Goal: Transaction & Acquisition: Book appointment/travel/reservation

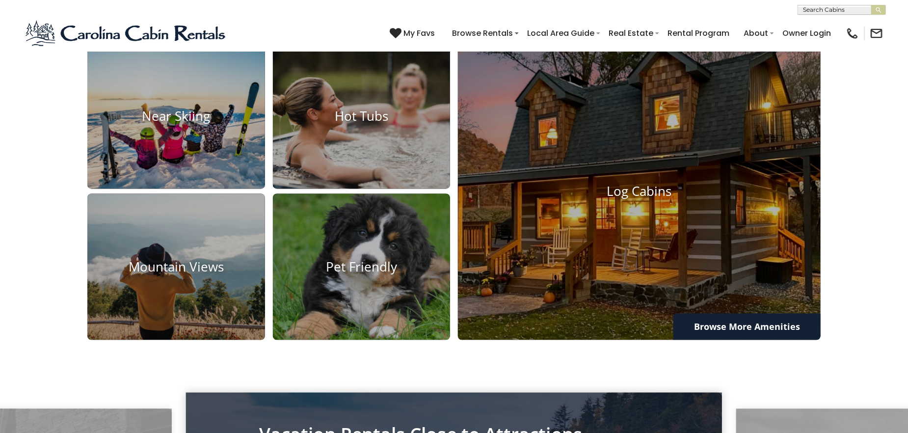
scroll to position [883, 0]
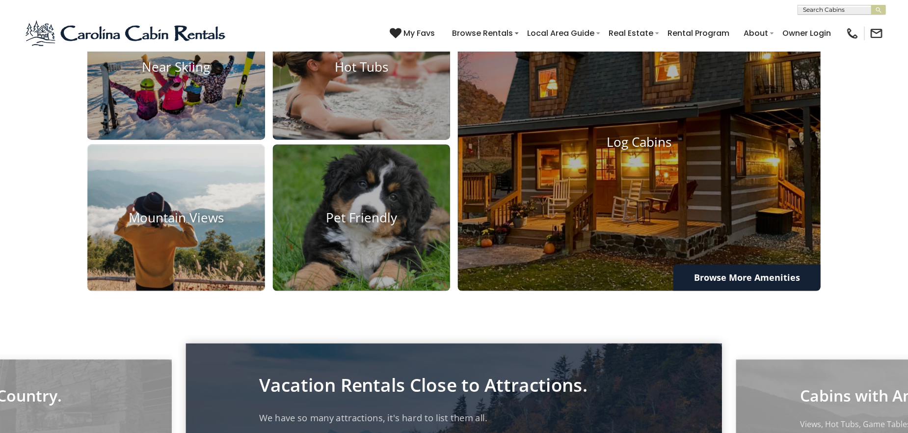
click at [217, 256] on img at bounding box center [176, 217] width 195 height 161
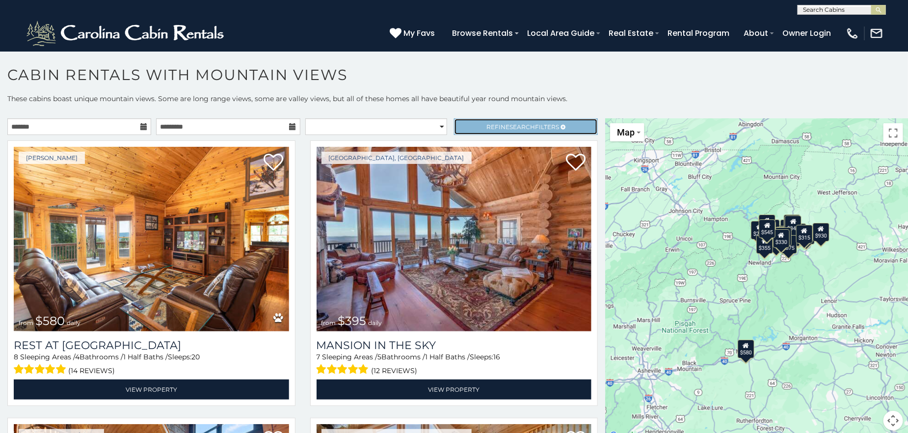
click at [562, 121] on link "Refine Search Filters" at bounding box center [526, 126] width 144 height 17
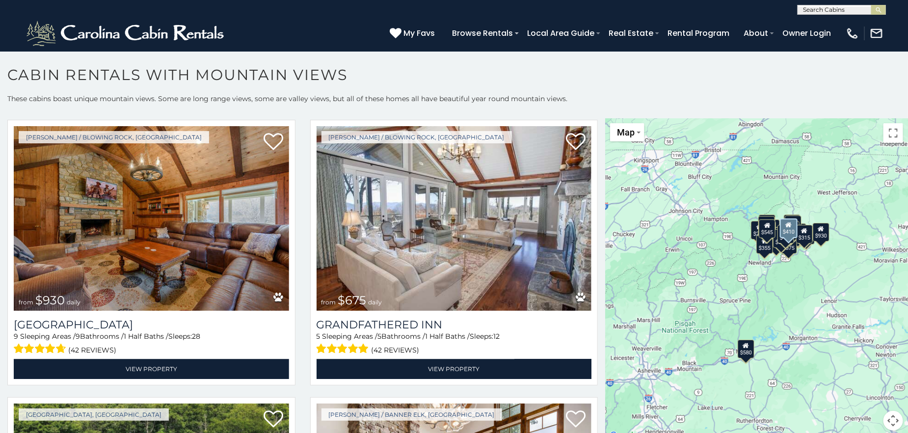
scroll to position [3092, 0]
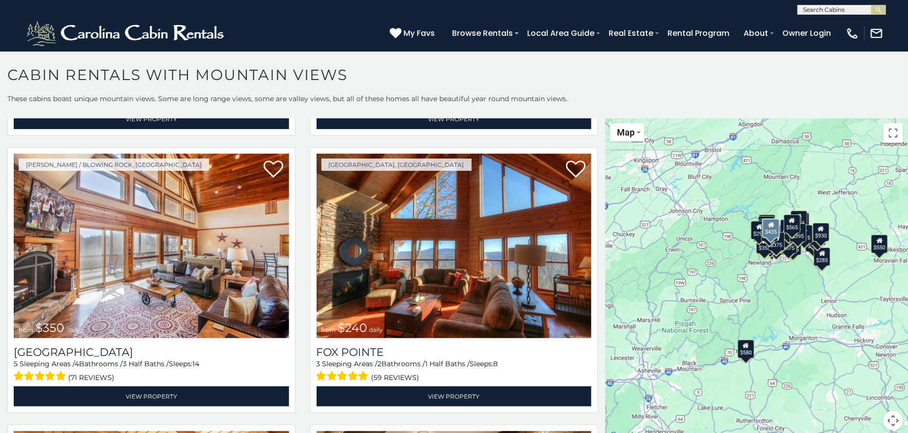
scroll to position [4417, 0]
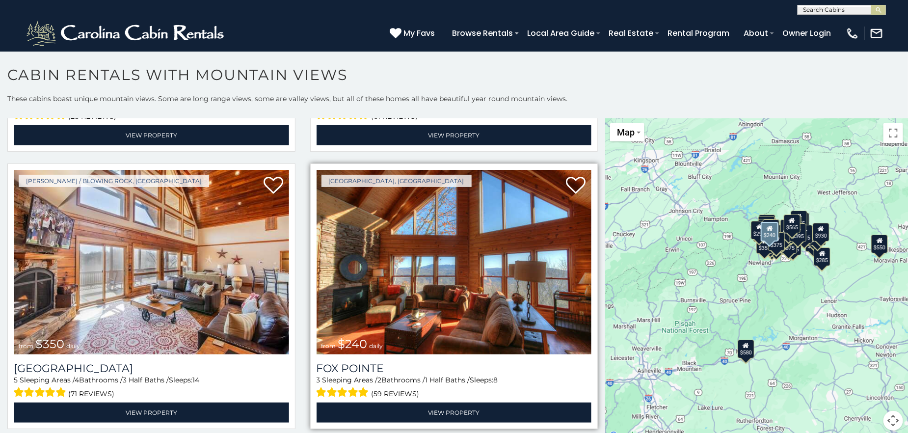
click at [372, 267] on img at bounding box center [454, 262] width 275 height 185
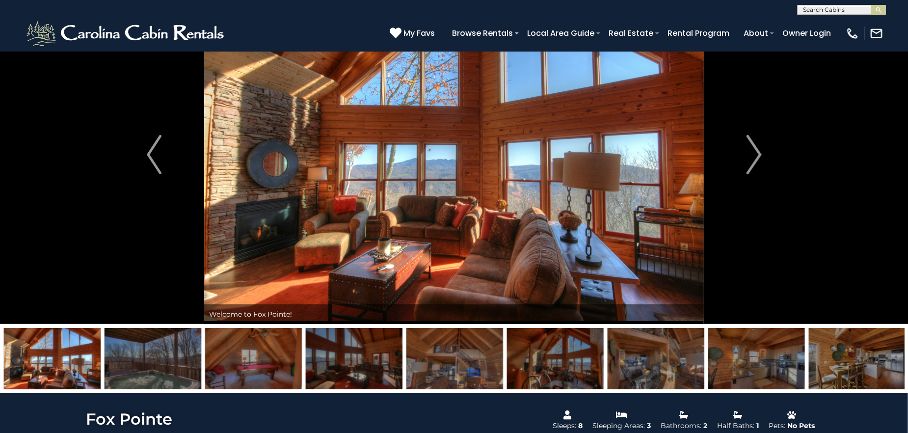
scroll to position [49, 0]
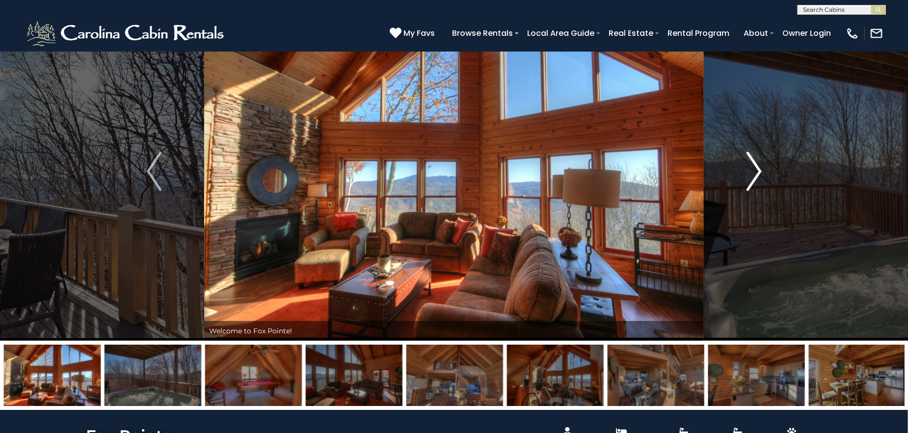
click at [753, 172] on img "Next" at bounding box center [754, 171] width 15 height 39
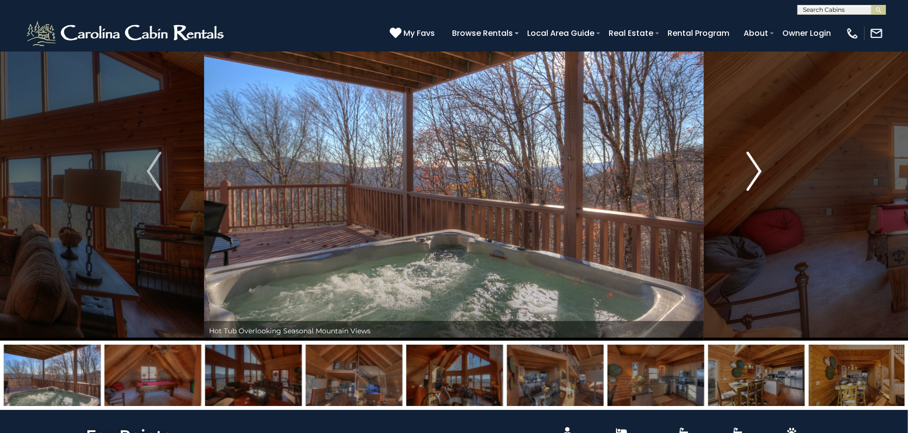
click at [756, 168] on img "Next" at bounding box center [754, 171] width 15 height 39
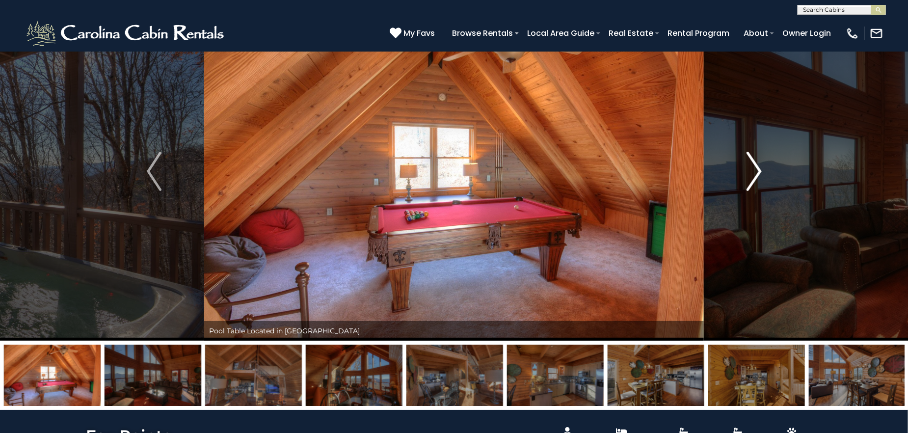
click at [756, 168] on img "Next" at bounding box center [754, 171] width 15 height 39
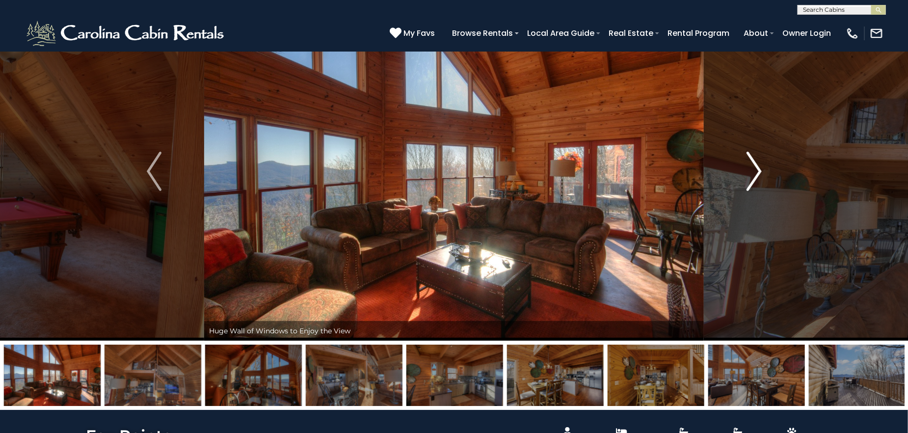
click at [756, 168] on img "Next" at bounding box center [754, 171] width 15 height 39
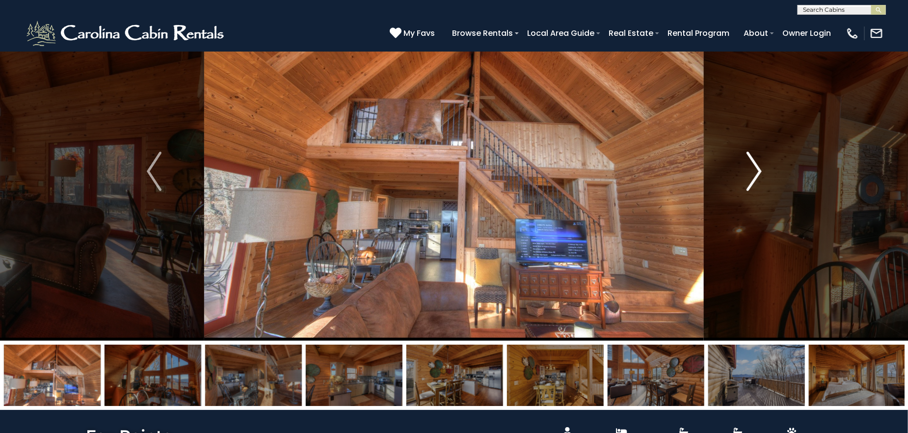
click at [756, 168] on img "Next" at bounding box center [754, 171] width 15 height 39
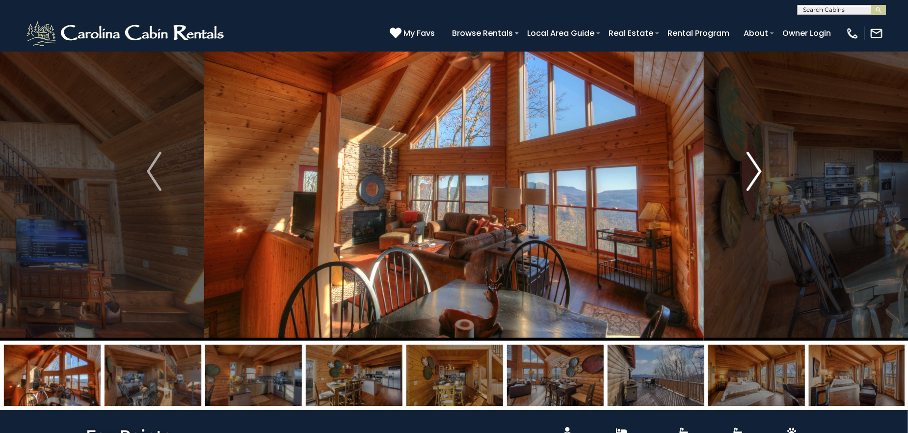
click at [756, 168] on img "Next" at bounding box center [754, 171] width 15 height 39
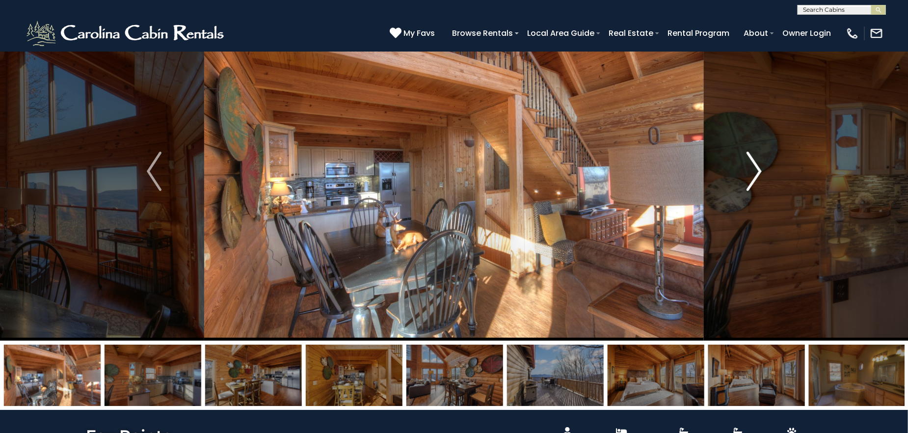
click at [756, 168] on img "Next" at bounding box center [754, 171] width 15 height 39
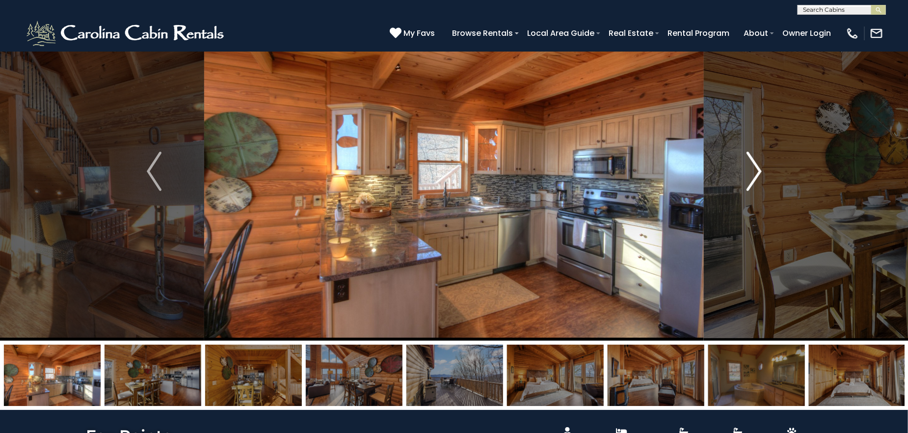
click at [756, 168] on img "Next" at bounding box center [754, 171] width 15 height 39
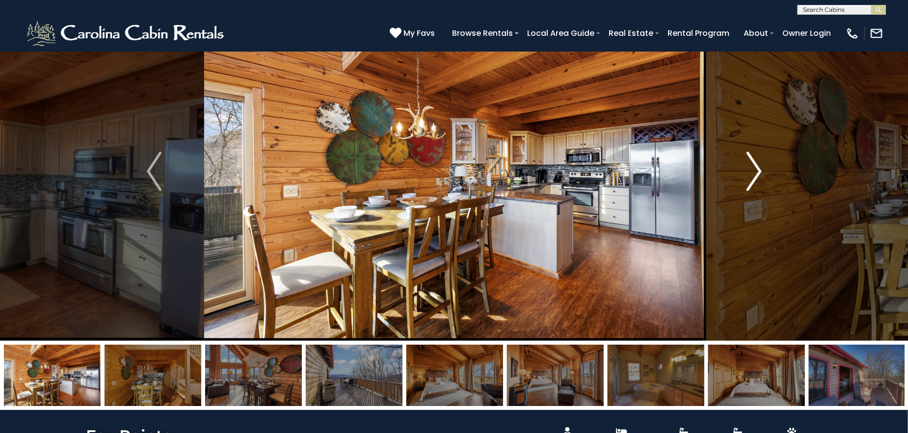
click at [756, 168] on img "Next" at bounding box center [754, 171] width 15 height 39
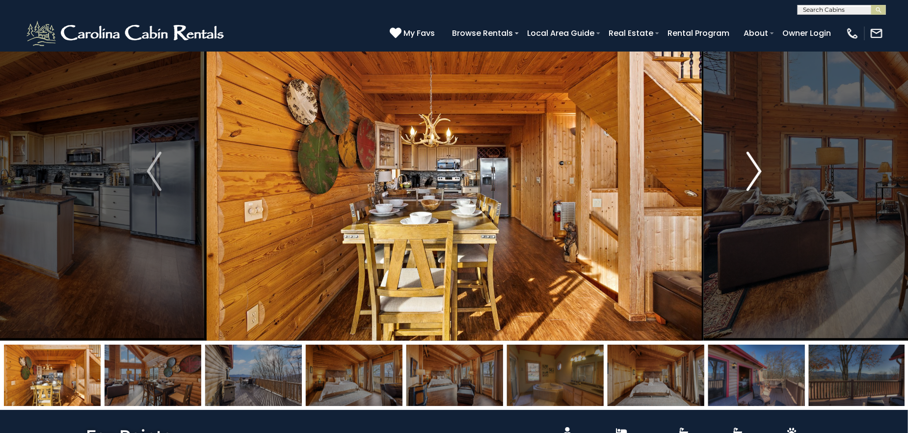
click at [756, 168] on img "Next" at bounding box center [754, 171] width 15 height 39
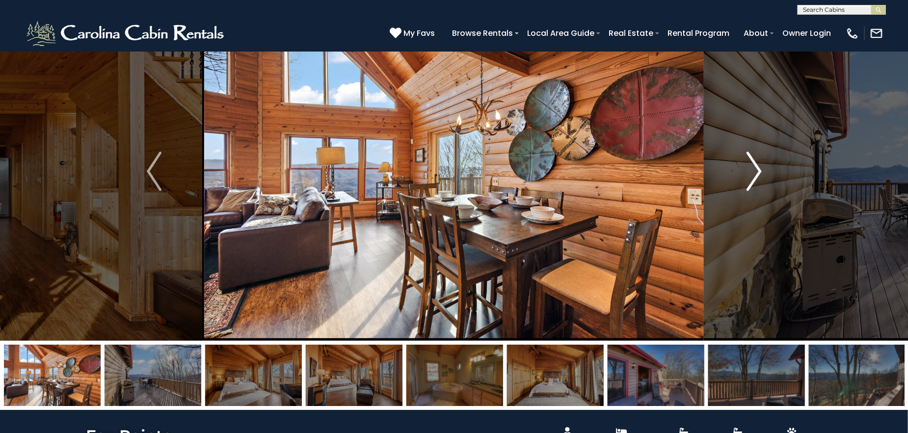
click at [756, 168] on img "Next" at bounding box center [754, 171] width 15 height 39
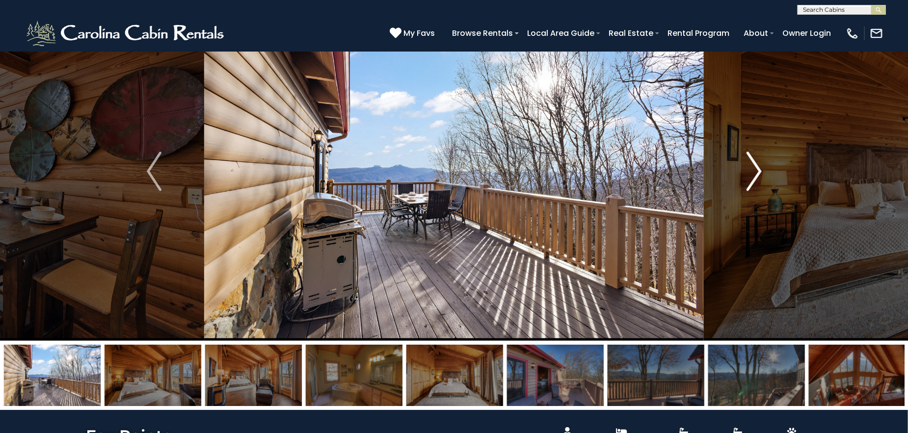
click at [756, 168] on img "Next" at bounding box center [754, 171] width 15 height 39
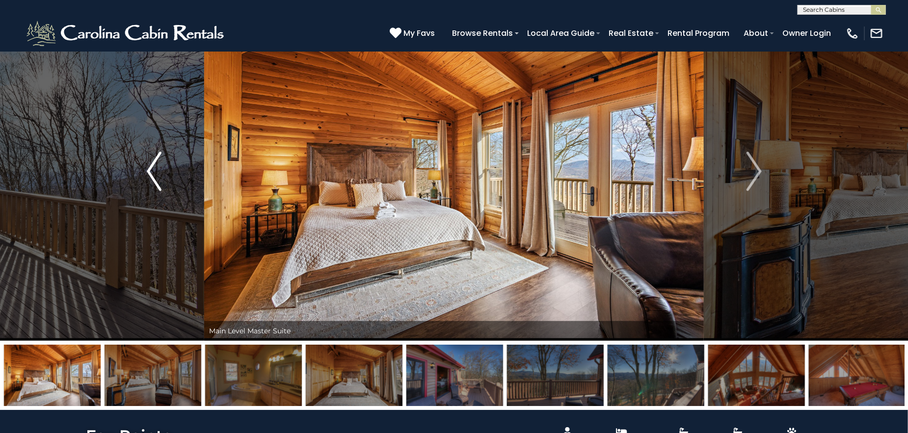
click at [159, 175] on img "Previous" at bounding box center [154, 171] width 15 height 39
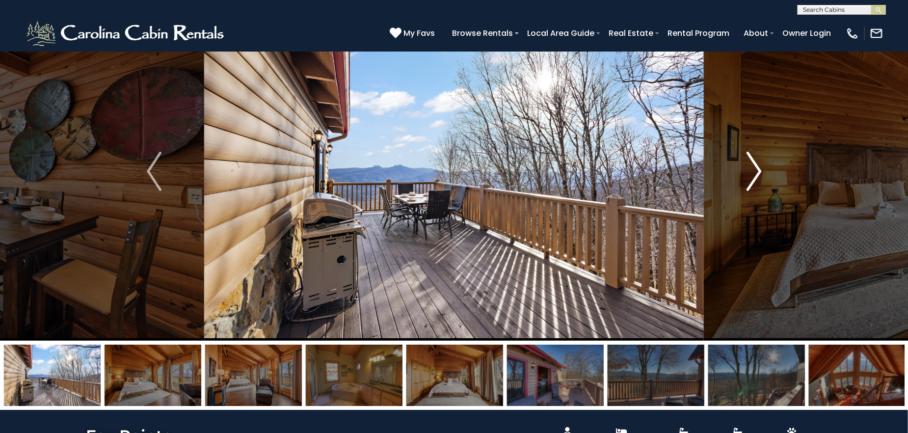
click at [743, 162] on button "Next" at bounding box center [754, 171] width 101 height 339
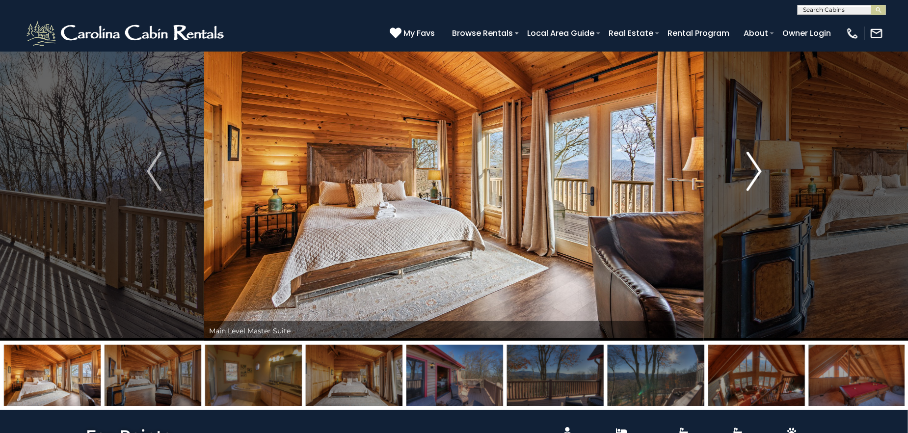
click at [743, 162] on button "Next" at bounding box center [754, 171] width 101 height 339
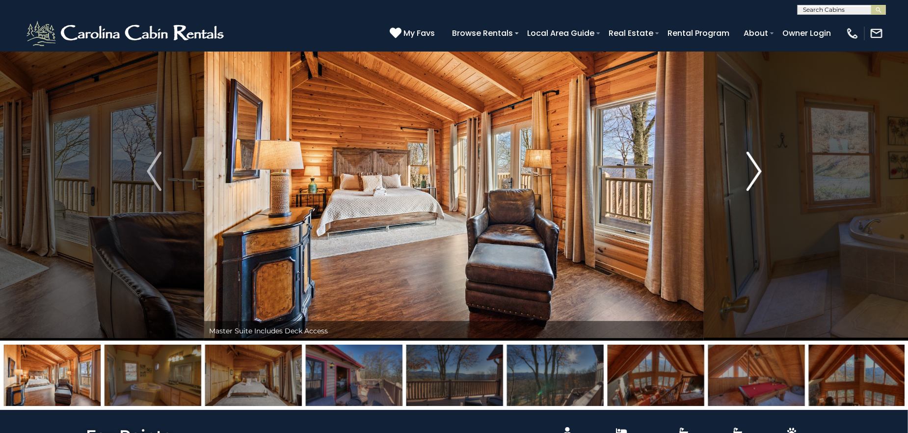
click at [743, 162] on button "Next" at bounding box center [754, 171] width 101 height 339
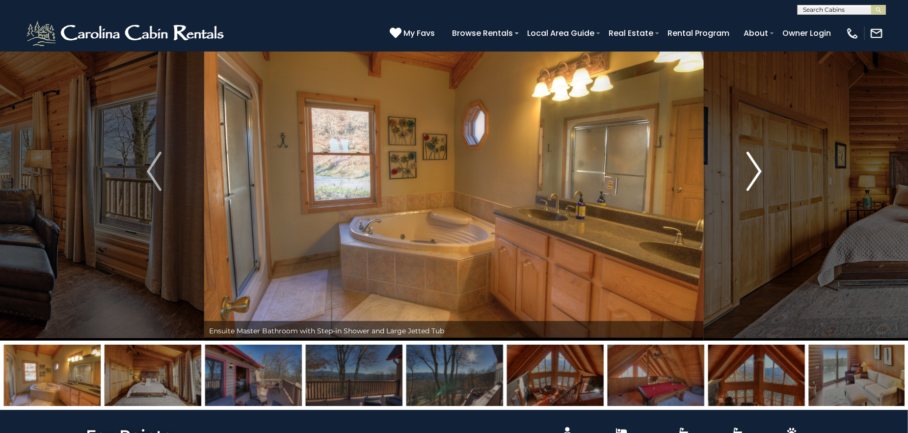
click at [743, 162] on button "Next" at bounding box center [754, 171] width 101 height 339
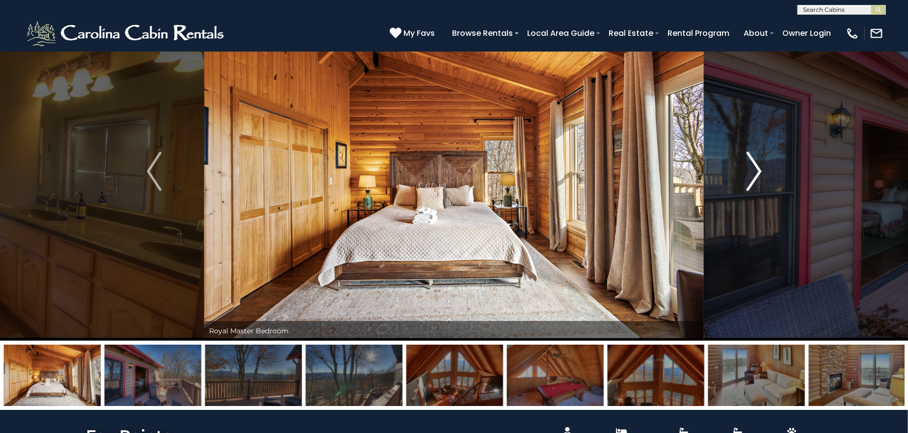
click at [742, 162] on button "Next" at bounding box center [754, 171] width 101 height 339
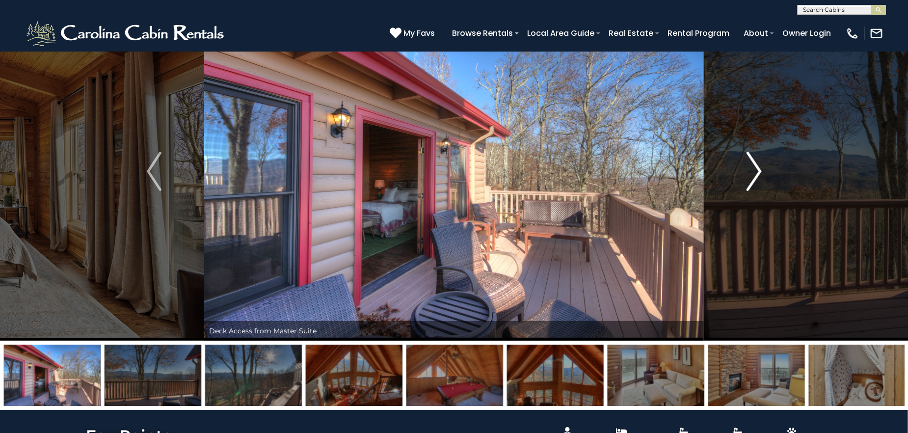
click at [742, 162] on button "Next" at bounding box center [754, 171] width 101 height 339
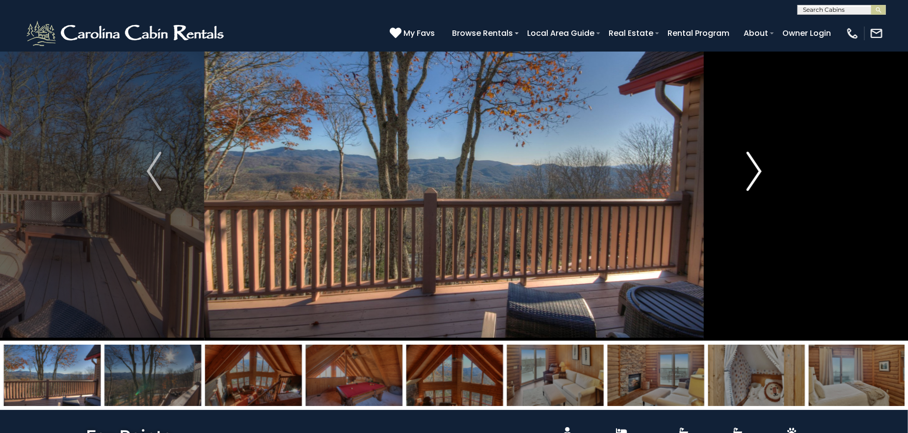
click at [742, 162] on button "Next" at bounding box center [754, 171] width 101 height 339
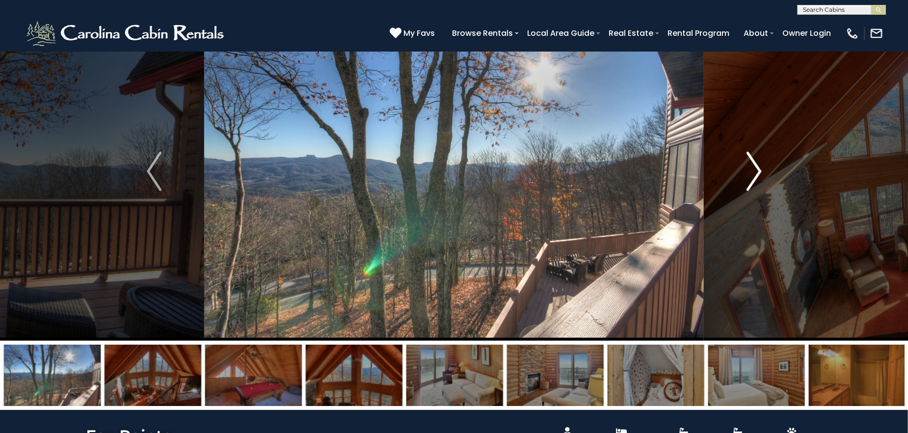
click at [742, 162] on button "Next" at bounding box center [754, 171] width 101 height 339
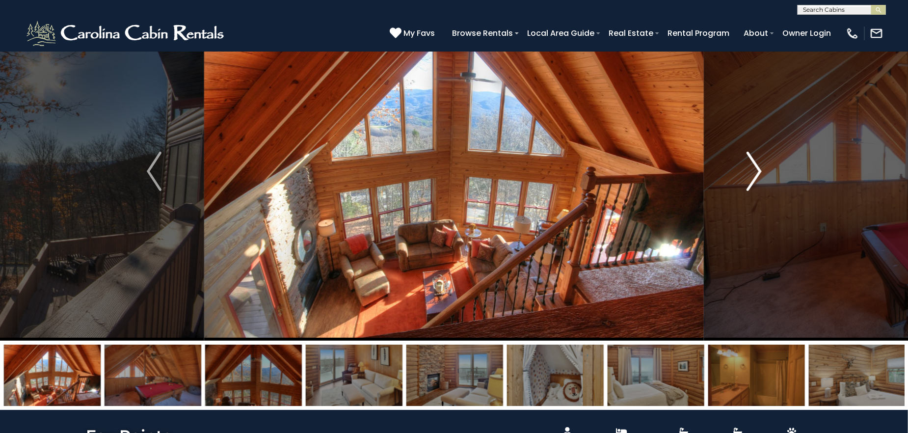
click at [742, 162] on button "Next" at bounding box center [754, 171] width 101 height 339
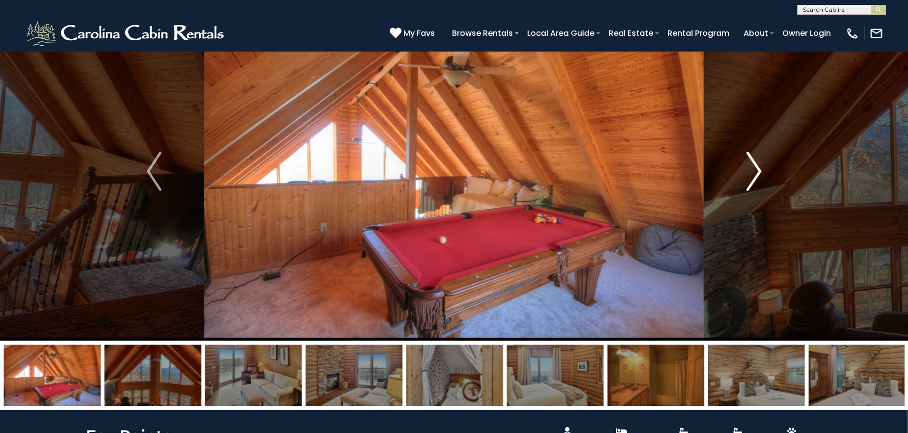
click at [742, 162] on button "Next" at bounding box center [754, 171] width 101 height 339
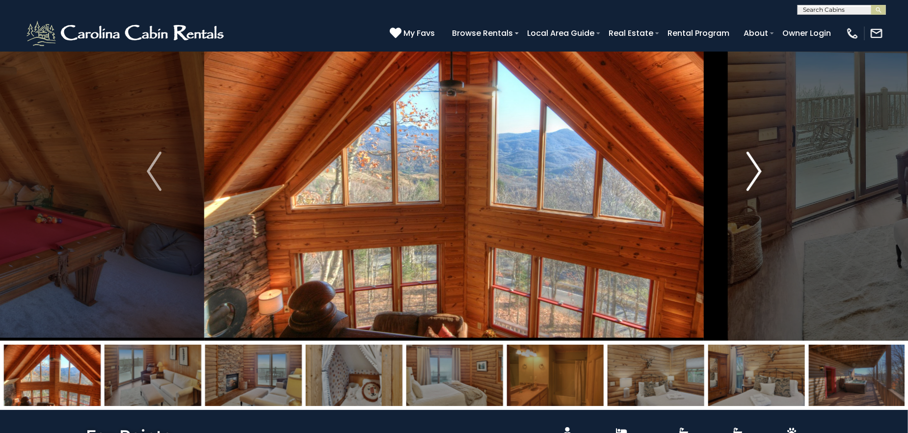
click at [742, 162] on button "Next" at bounding box center [754, 171] width 101 height 339
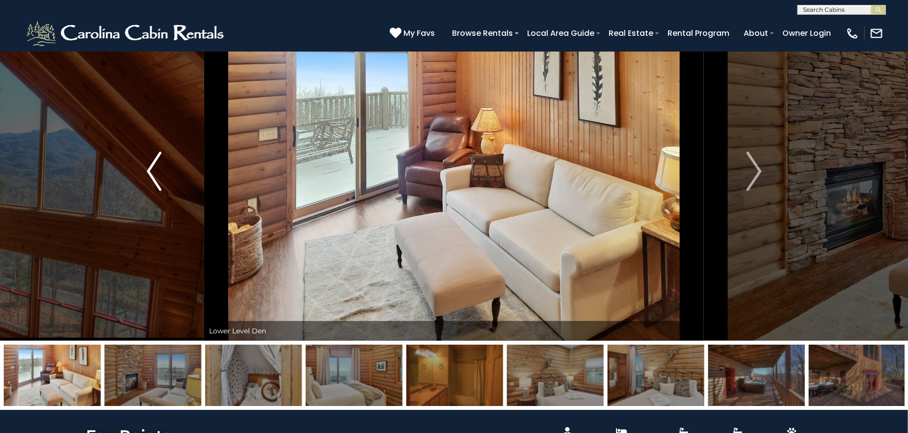
click at [162, 173] on button "Previous" at bounding box center [154, 171] width 101 height 339
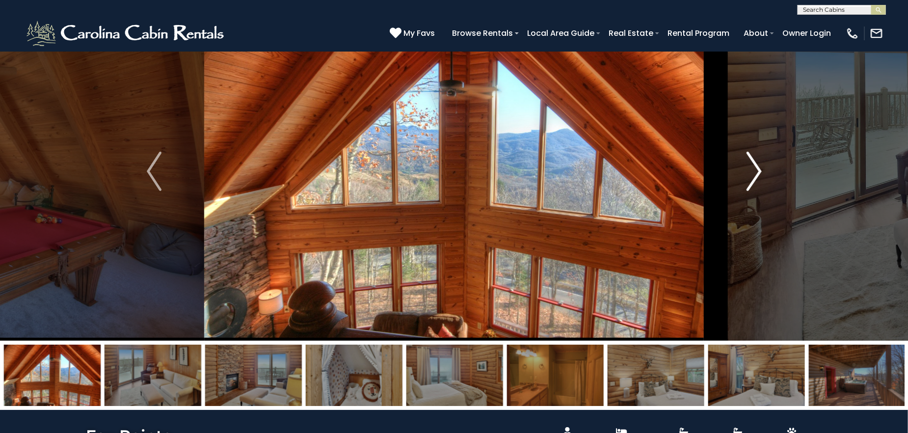
click at [750, 175] on img "Next" at bounding box center [754, 171] width 15 height 39
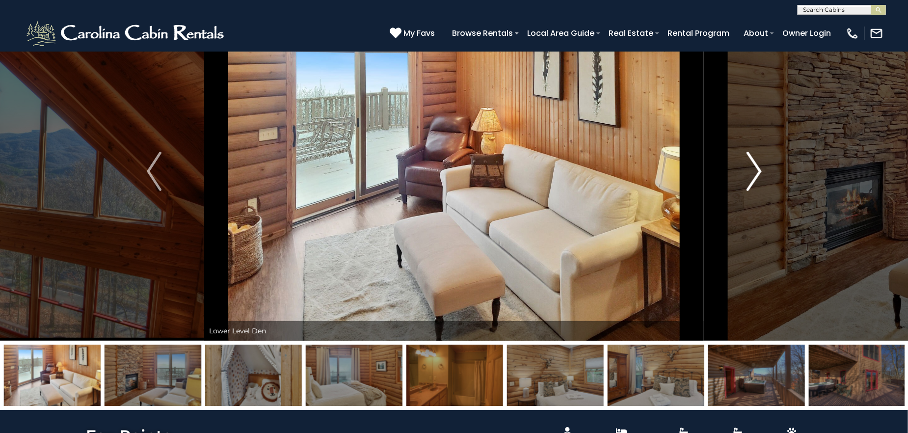
click at [739, 161] on button "Next" at bounding box center [754, 171] width 101 height 339
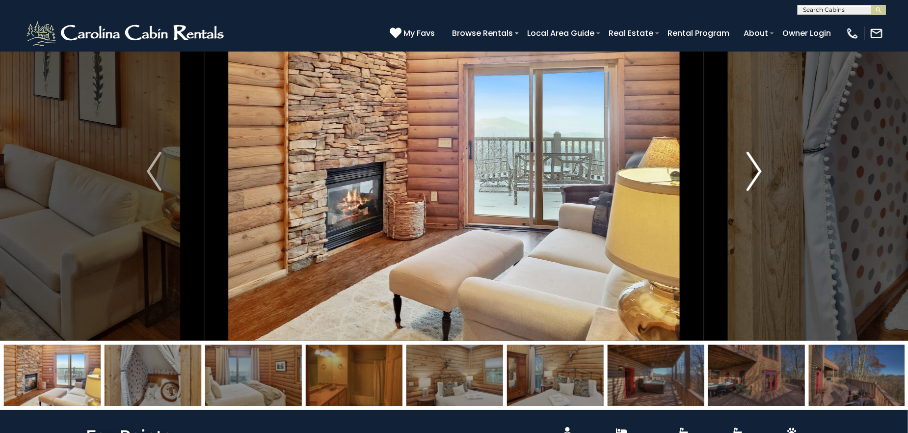
click at [740, 161] on button "Next" at bounding box center [754, 171] width 101 height 339
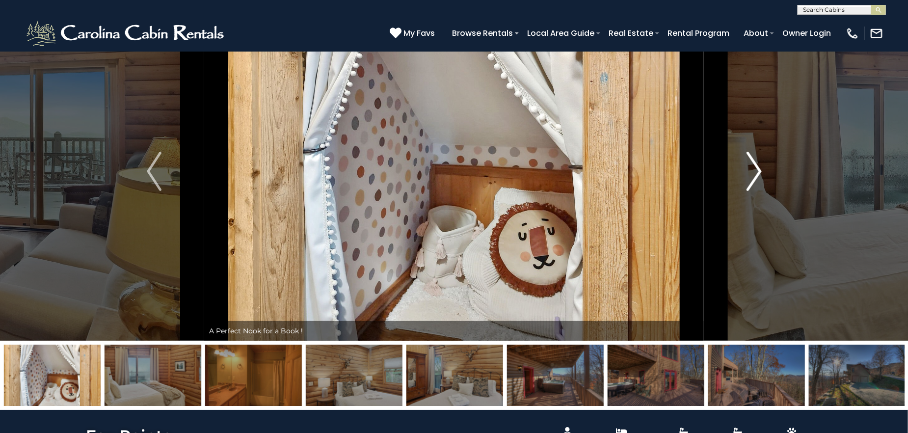
click at [740, 161] on button "Next" at bounding box center [754, 171] width 101 height 339
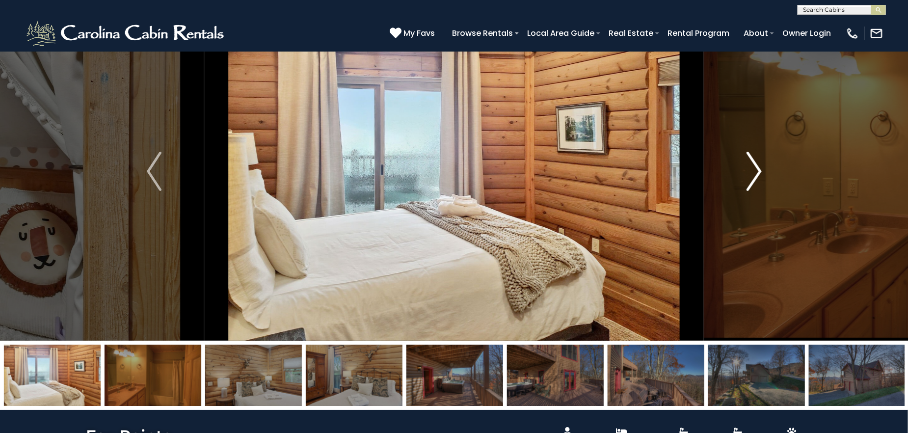
click at [740, 161] on button "Next" at bounding box center [754, 171] width 101 height 339
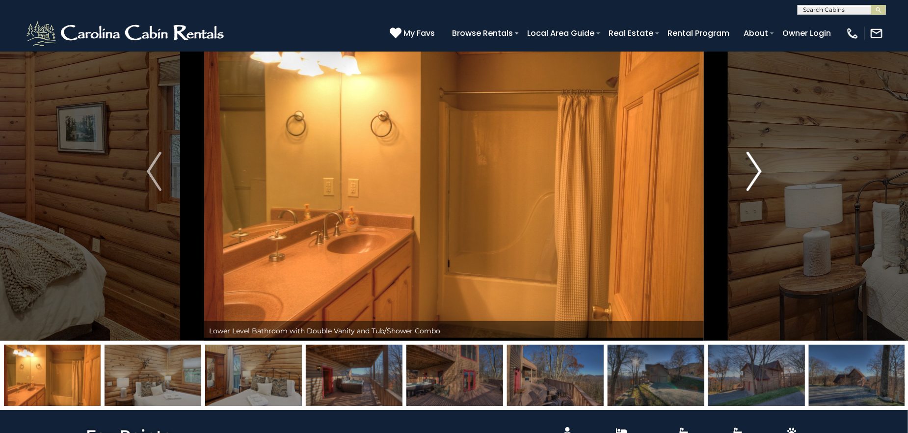
click at [740, 161] on button "Next" at bounding box center [754, 171] width 101 height 339
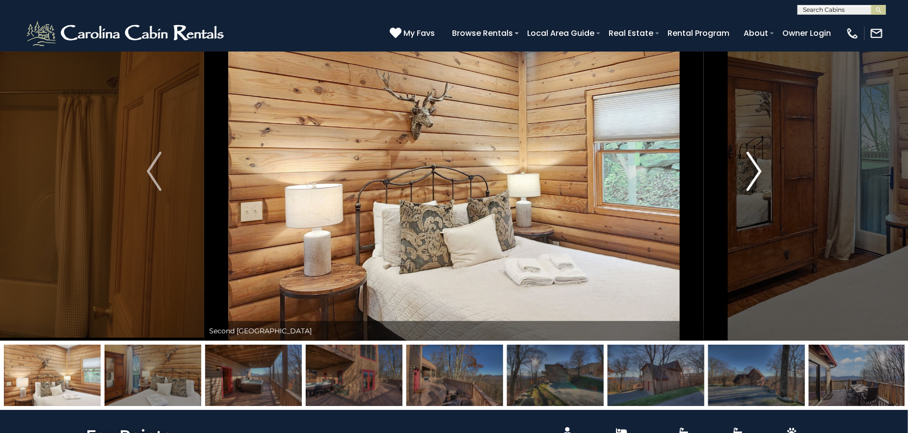
click at [740, 161] on button "Next" at bounding box center [754, 171] width 101 height 339
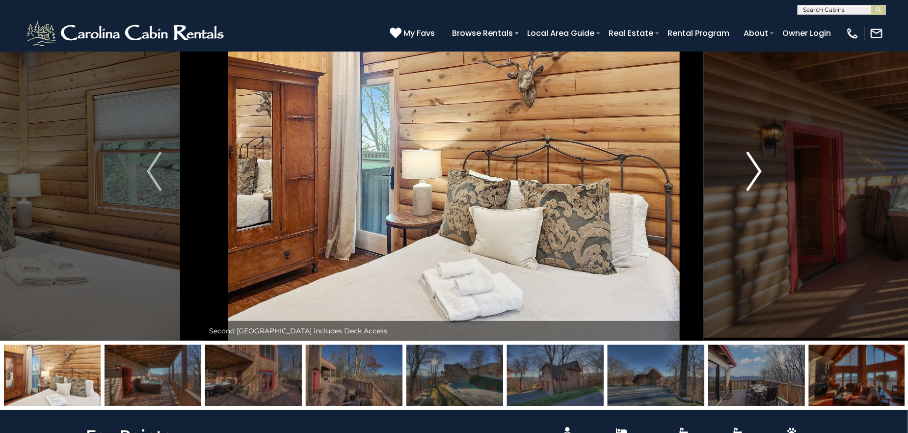
click at [764, 173] on button "Next" at bounding box center [754, 171] width 101 height 339
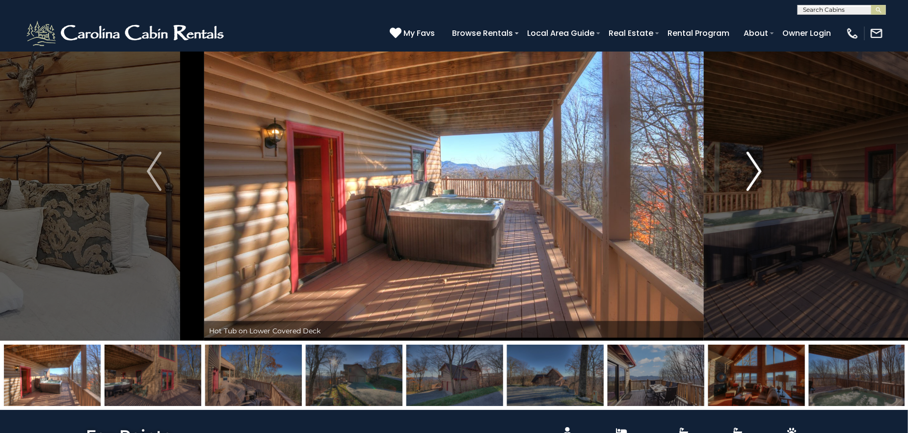
click at [756, 172] on img "Next" at bounding box center [754, 171] width 15 height 39
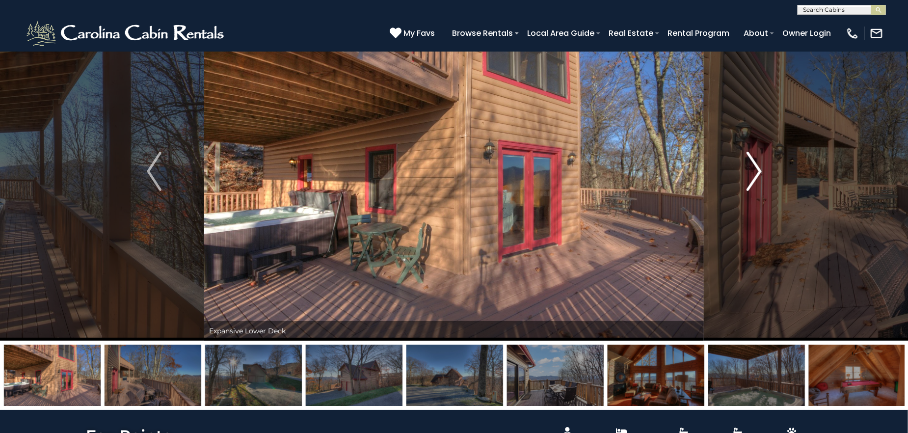
click at [756, 172] on img "Next" at bounding box center [754, 171] width 15 height 39
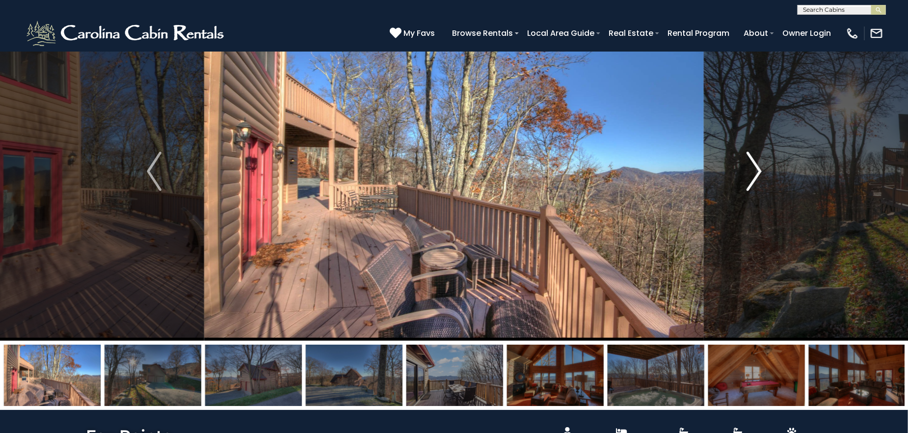
click at [747, 165] on img "Next" at bounding box center [754, 171] width 15 height 39
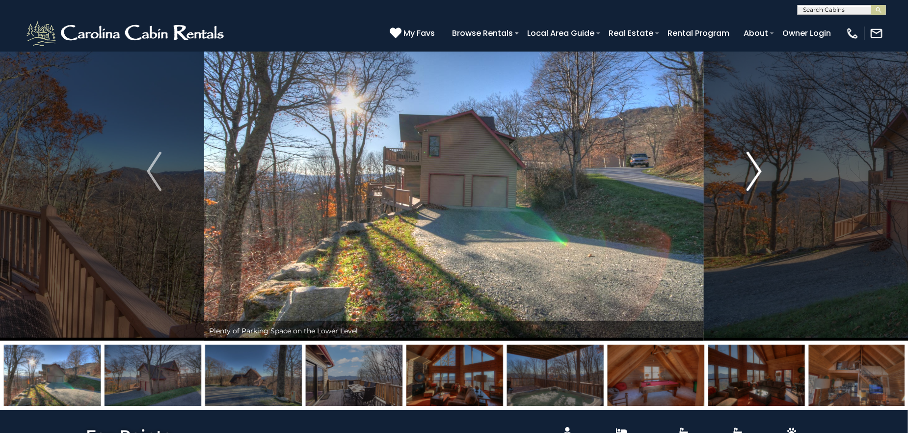
click at [746, 165] on button "Next" at bounding box center [754, 171] width 101 height 339
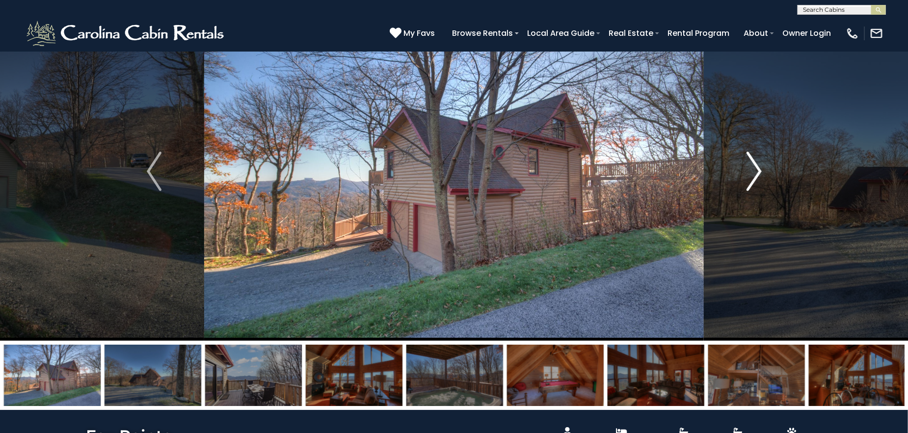
click at [746, 165] on button "Next" at bounding box center [754, 171] width 101 height 339
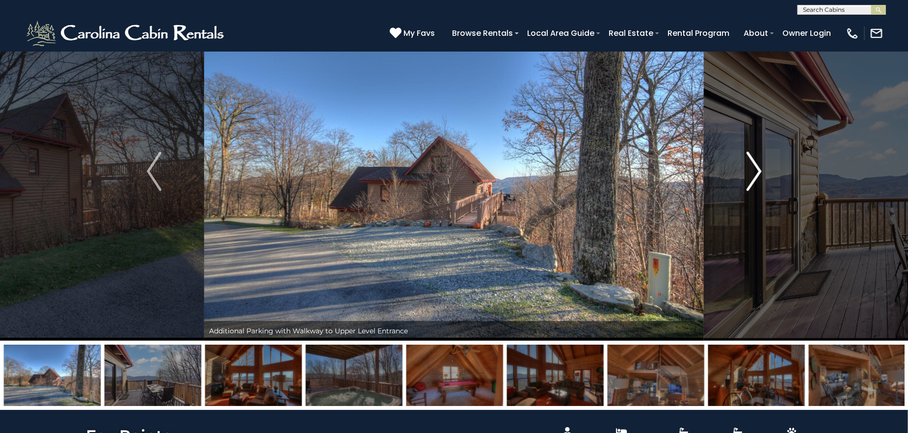
click at [749, 171] on img "Next" at bounding box center [754, 171] width 15 height 39
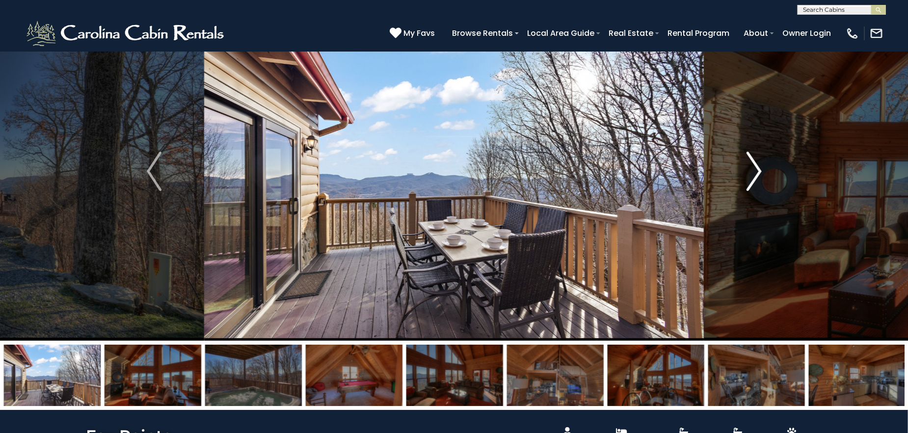
click at [749, 171] on img "Next" at bounding box center [754, 171] width 15 height 39
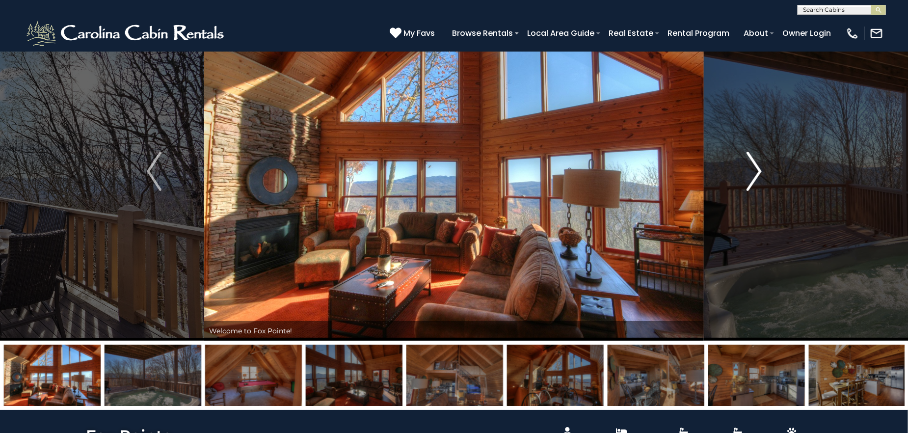
click at [749, 171] on img "Next" at bounding box center [754, 171] width 15 height 39
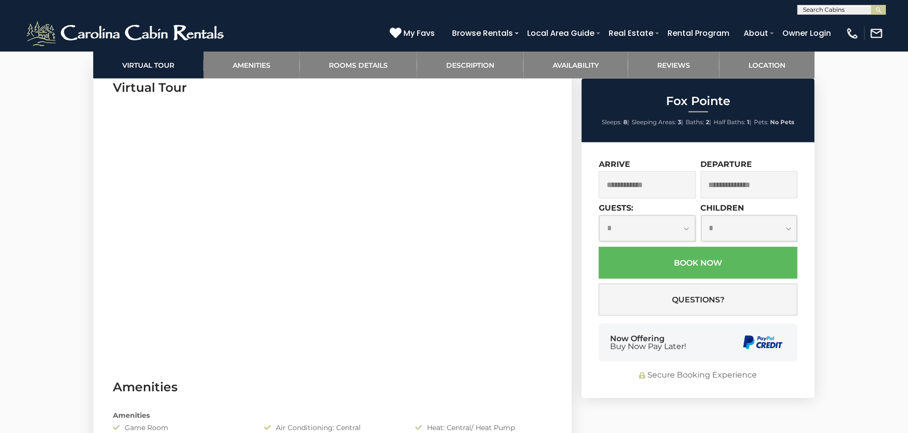
scroll to position [442, 0]
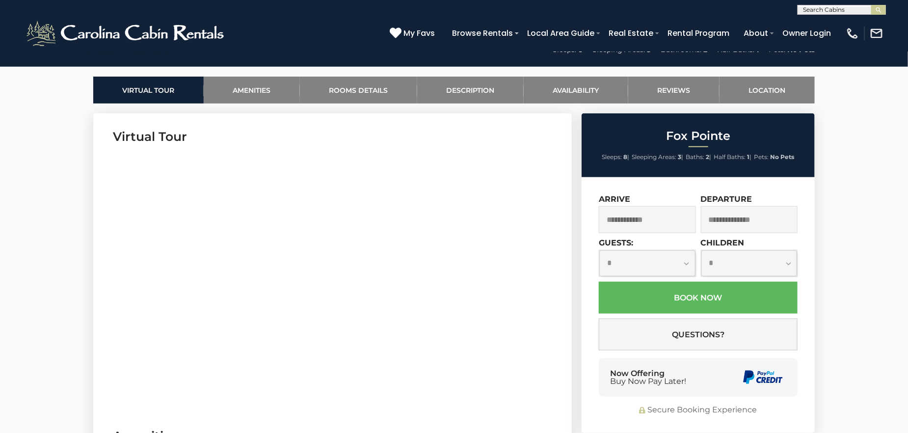
click at [658, 218] on input "text" at bounding box center [647, 219] width 97 height 27
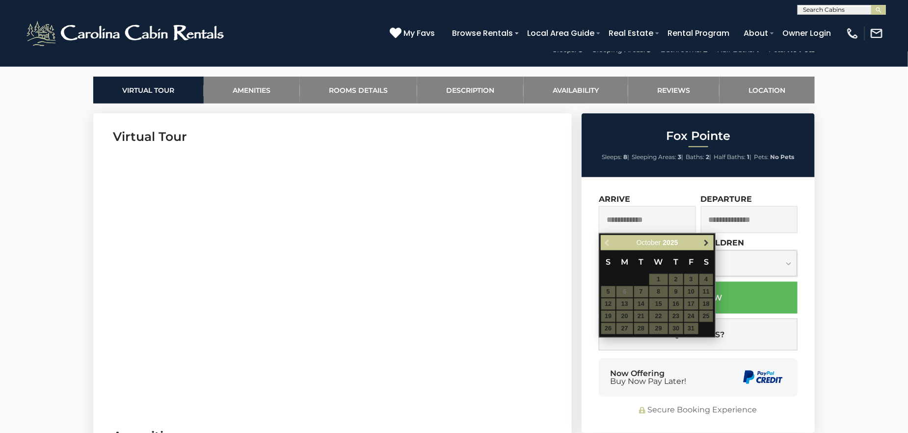
click at [703, 243] on span "Next" at bounding box center [707, 243] width 8 height 8
click at [704, 243] on span "Next" at bounding box center [707, 243] width 8 height 8
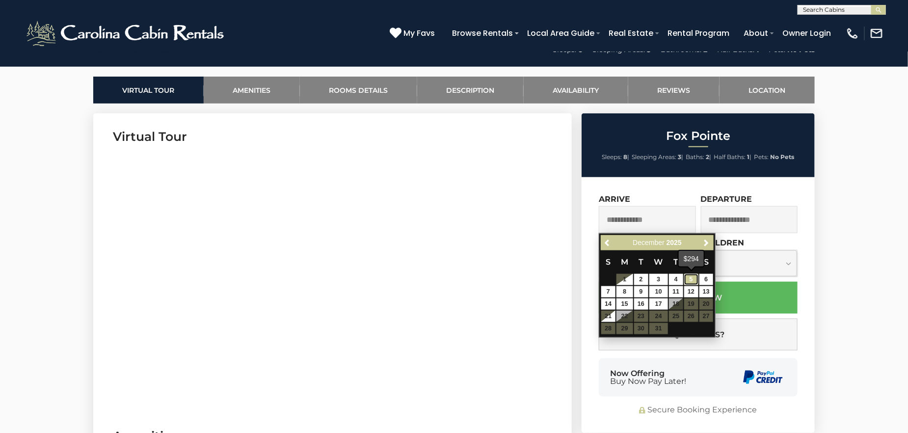
click at [691, 279] on link "5" at bounding box center [691, 279] width 14 height 11
type input "**********"
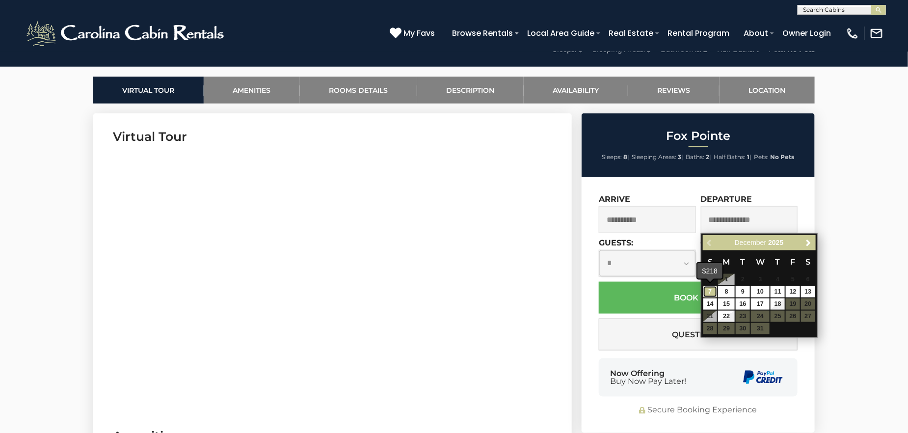
click at [713, 291] on link "7" at bounding box center [710, 291] width 14 height 11
type input "**********"
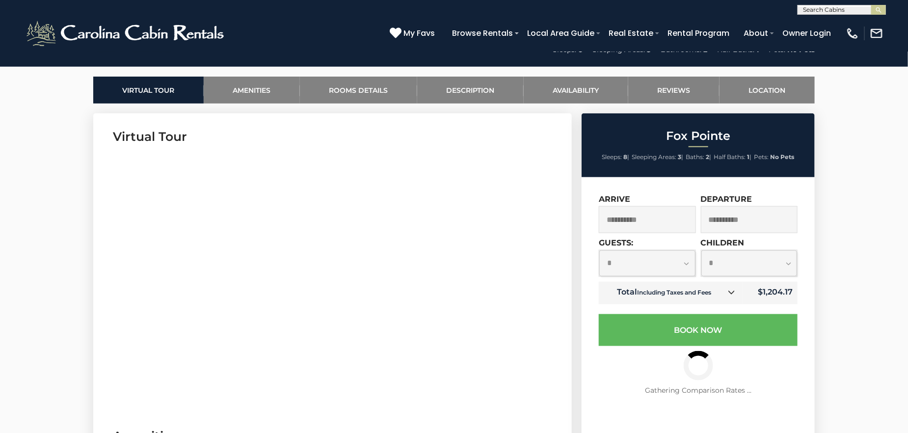
click at [687, 263] on select "**********" at bounding box center [647, 263] width 96 height 26
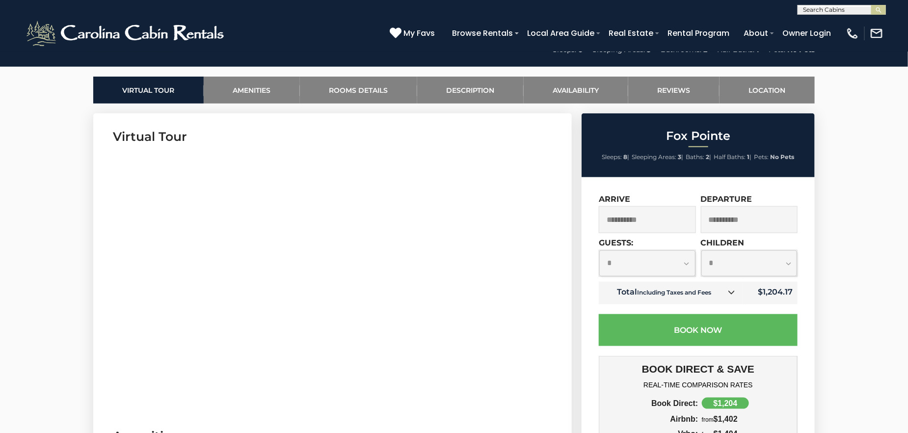
click at [599, 250] on select "**********" at bounding box center [647, 263] width 96 height 26
click at [682, 262] on select "**********" at bounding box center [647, 263] width 96 height 26
select select "*"
click at [599, 250] on select "**********" at bounding box center [647, 263] width 96 height 26
click at [747, 264] on select "**********" at bounding box center [749, 263] width 96 height 26
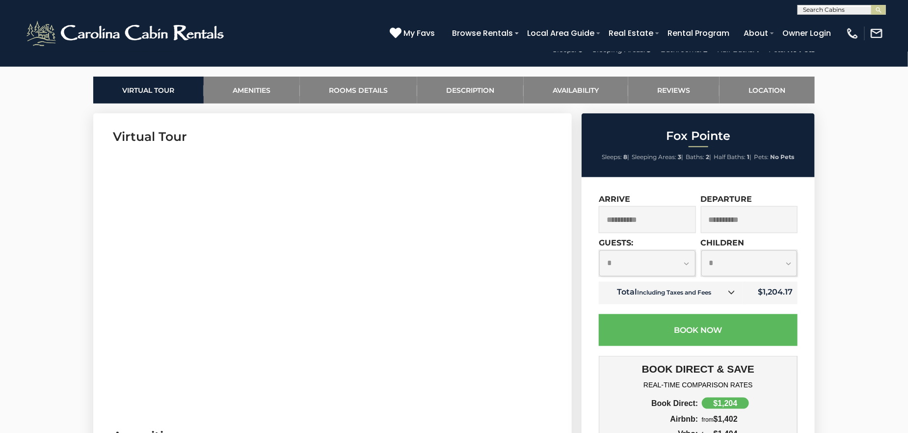
select select "*"
click at [701, 250] on select "**********" at bounding box center [749, 263] width 96 height 26
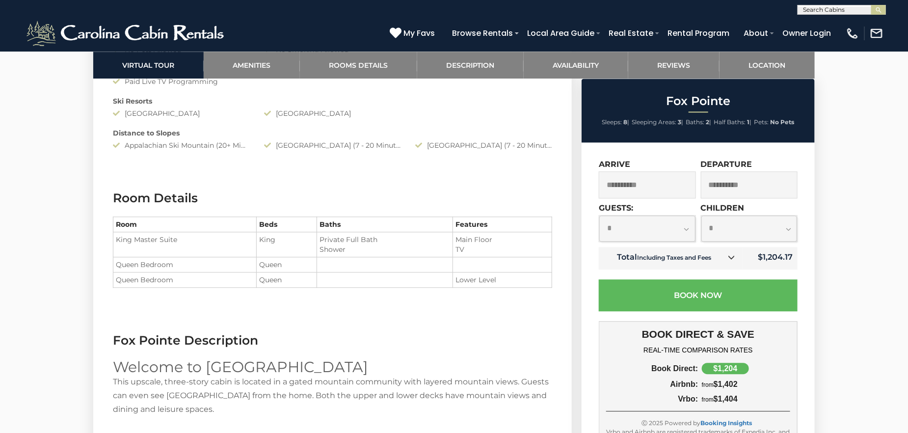
scroll to position [1178, 0]
